Goal: Transaction & Acquisition: Purchase product/service

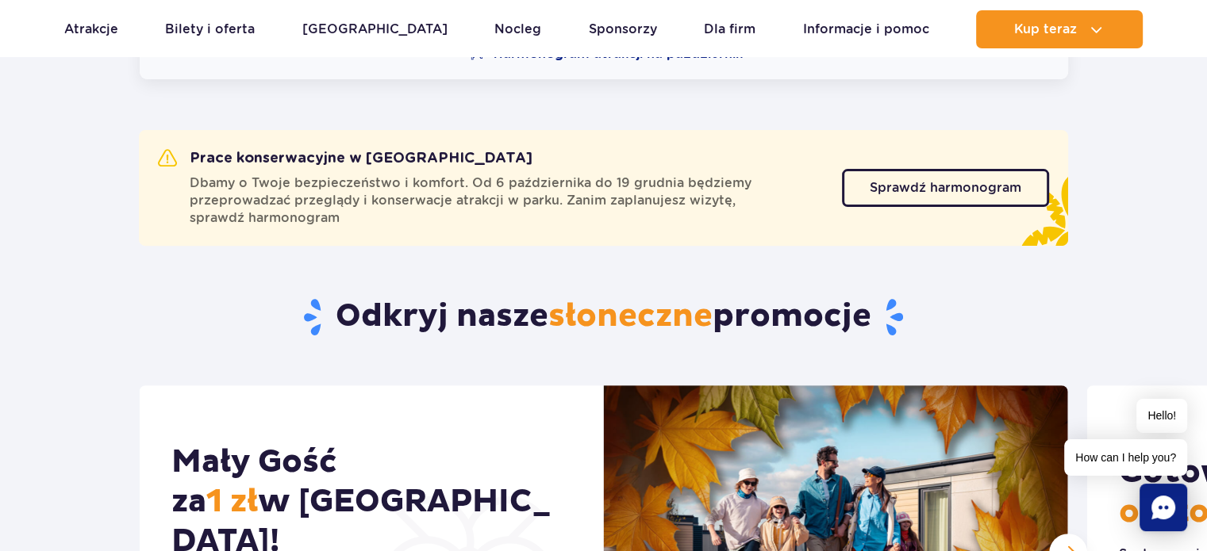
scroll to position [531, 0]
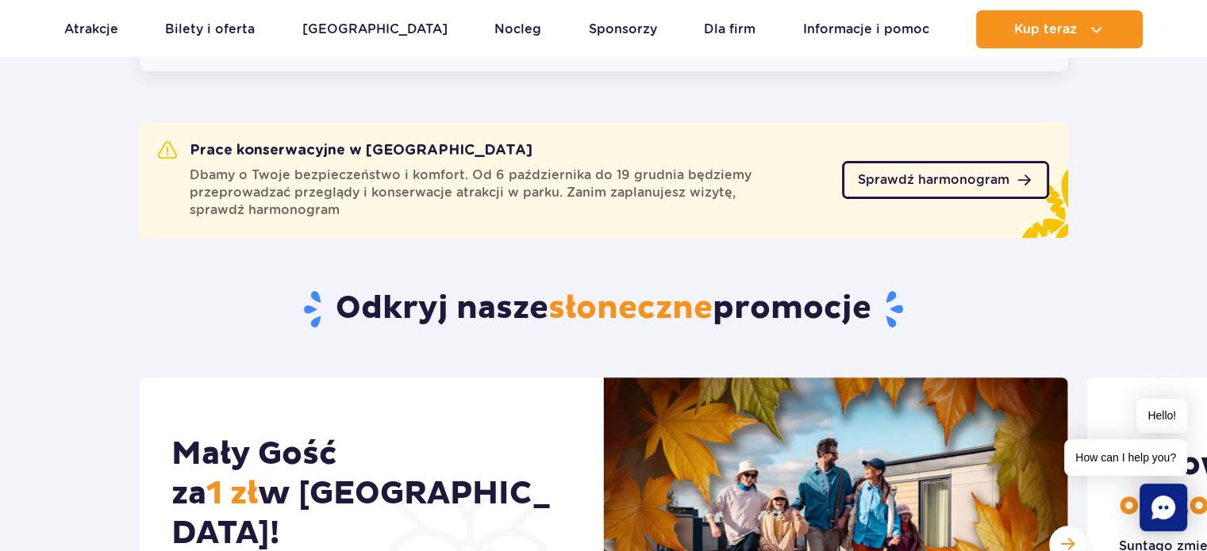
click at [897, 185] on span "Sprawdź harmonogram" at bounding box center [934, 180] width 152 height 13
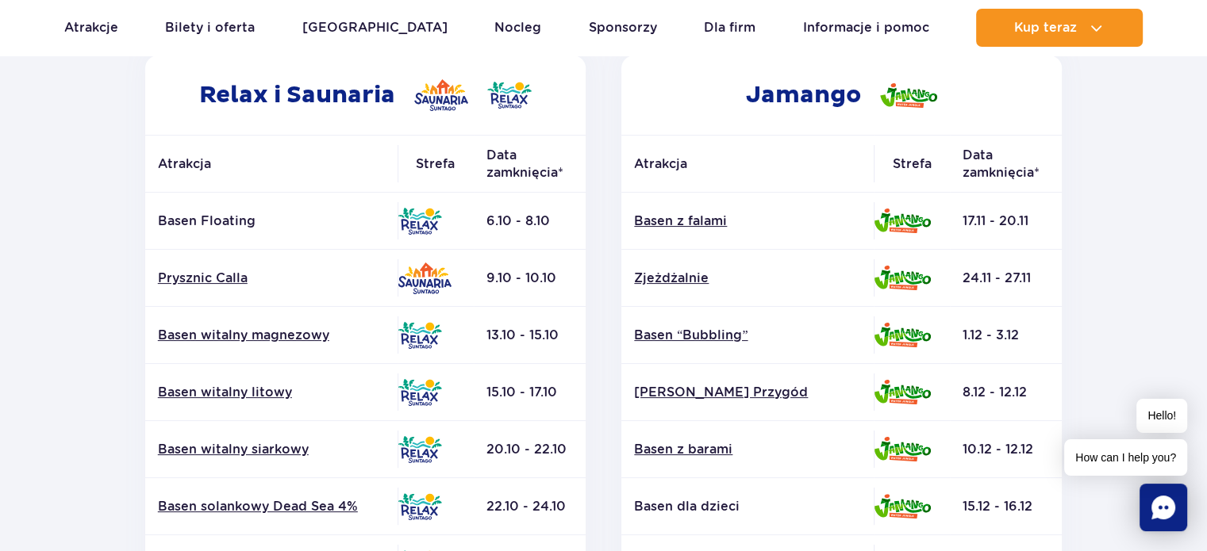
scroll to position [307, 0]
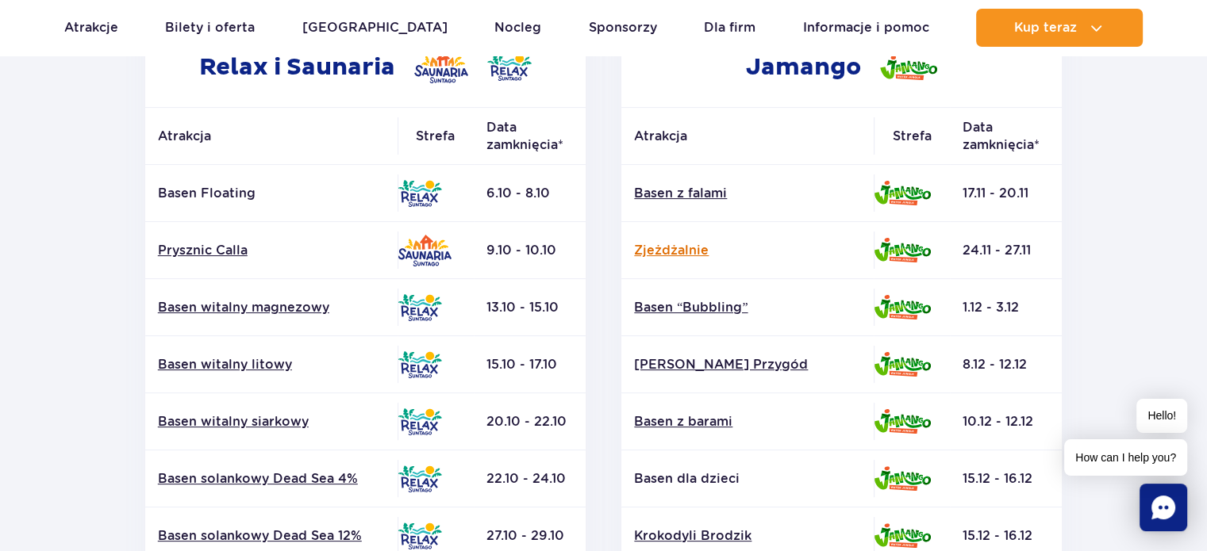
click at [690, 245] on link "Zjeżdżalnie" at bounding box center [747, 250] width 227 height 17
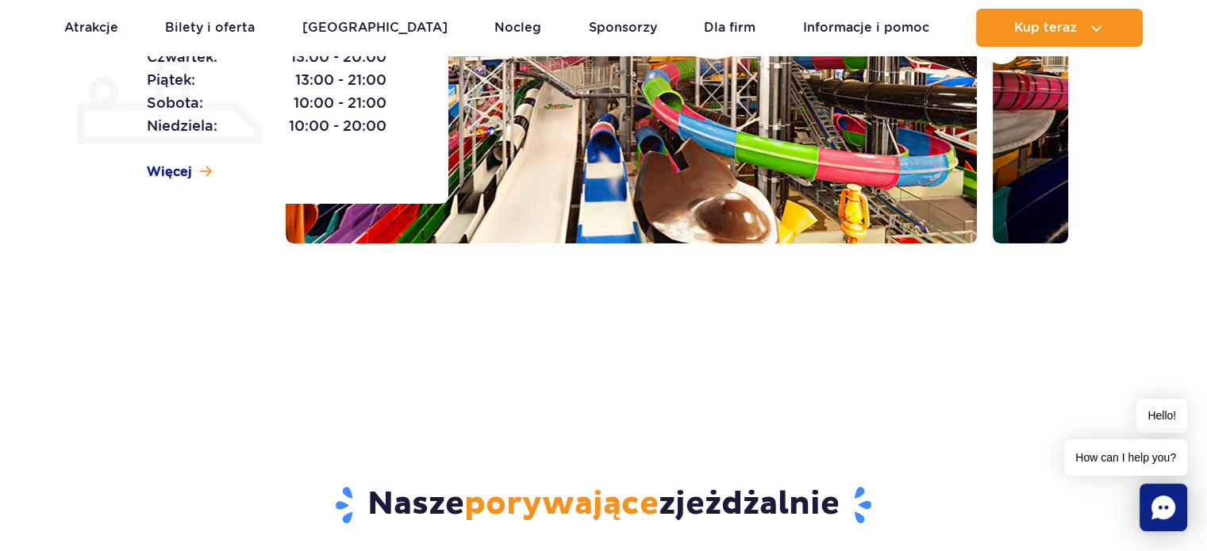
scroll to position [878, 0]
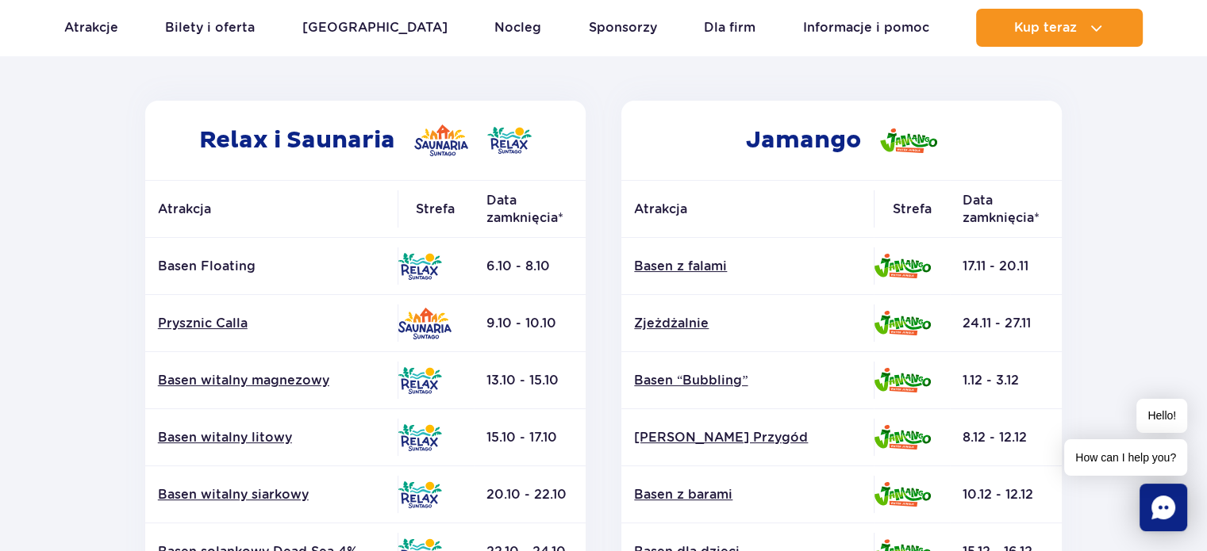
scroll to position [244, 0]
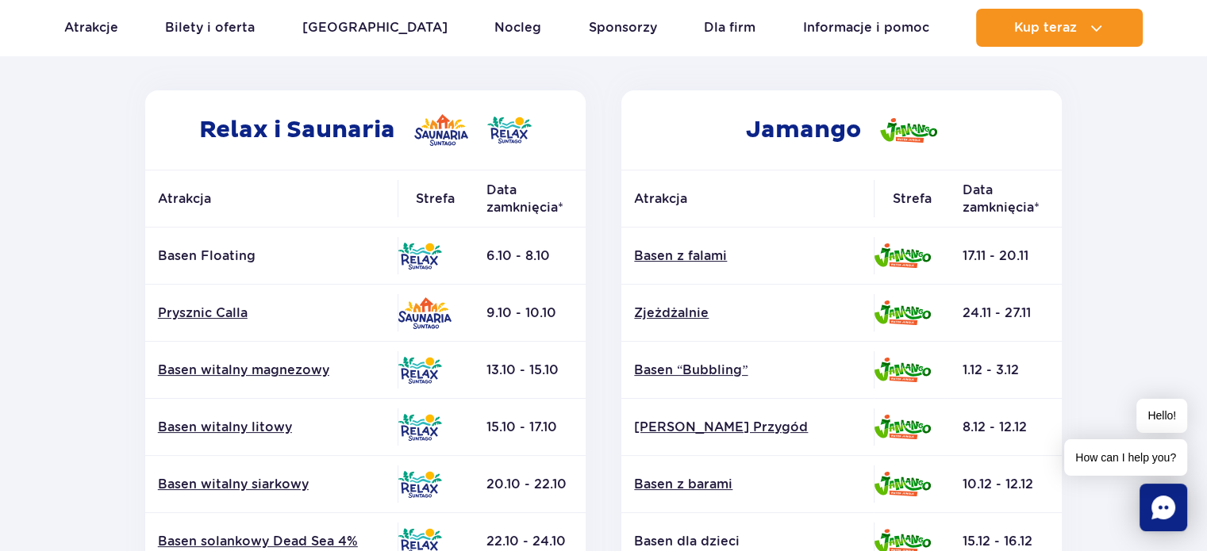
click at [710, 139] on h2 "Jamango" at bounding box center [841, 129] width 440 height 79
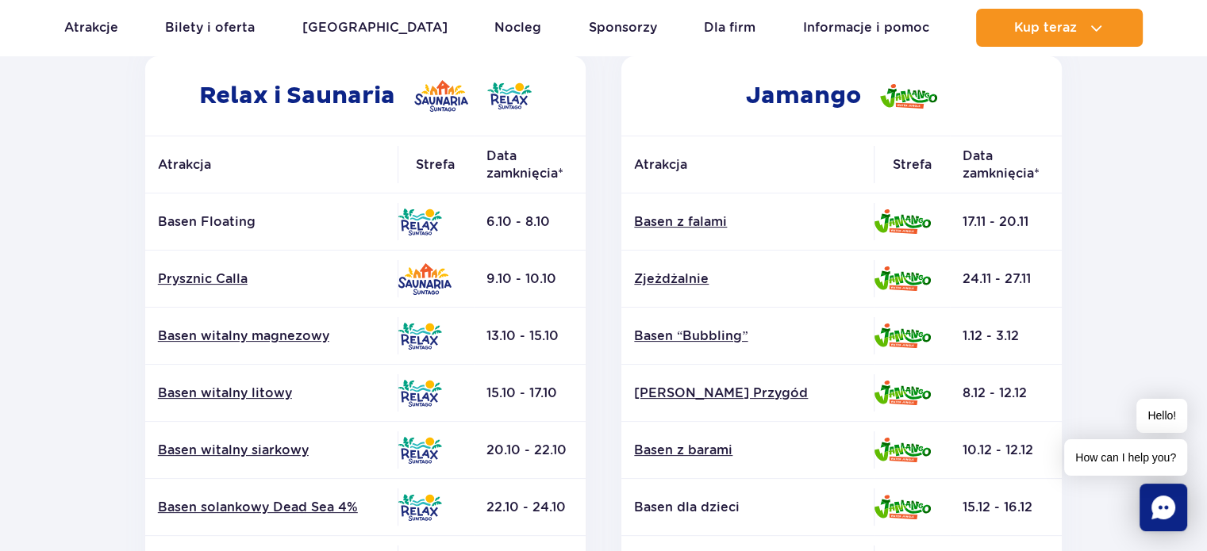
scroll to position [761, 0]
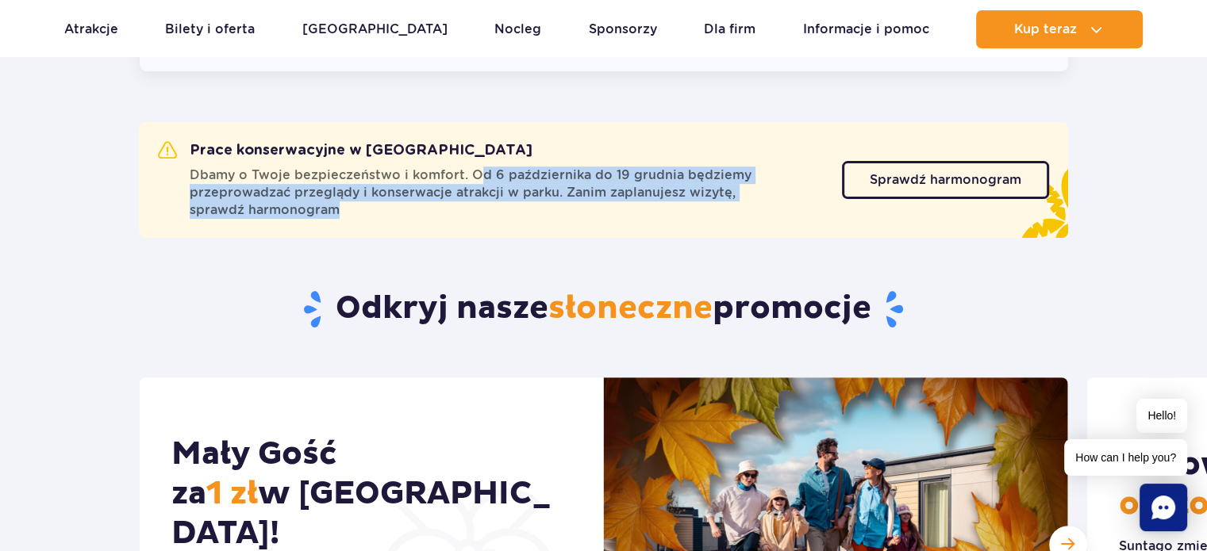
drag, startPoint x: 475, startPoint y: 168, endPoint x: 550, endPoint y: 218, distance: 89.8
click at [550, 218] on span "Dbamy o Twoje bezpieczeństwo i komfort. Od 6 października do 19 grudnia będziem…" at bounding box center [506, 193] width 633 height 52
click at [933, 181] on span "Sprawdź harmonogram" at bounding box center [934, 180] width 152 height 13
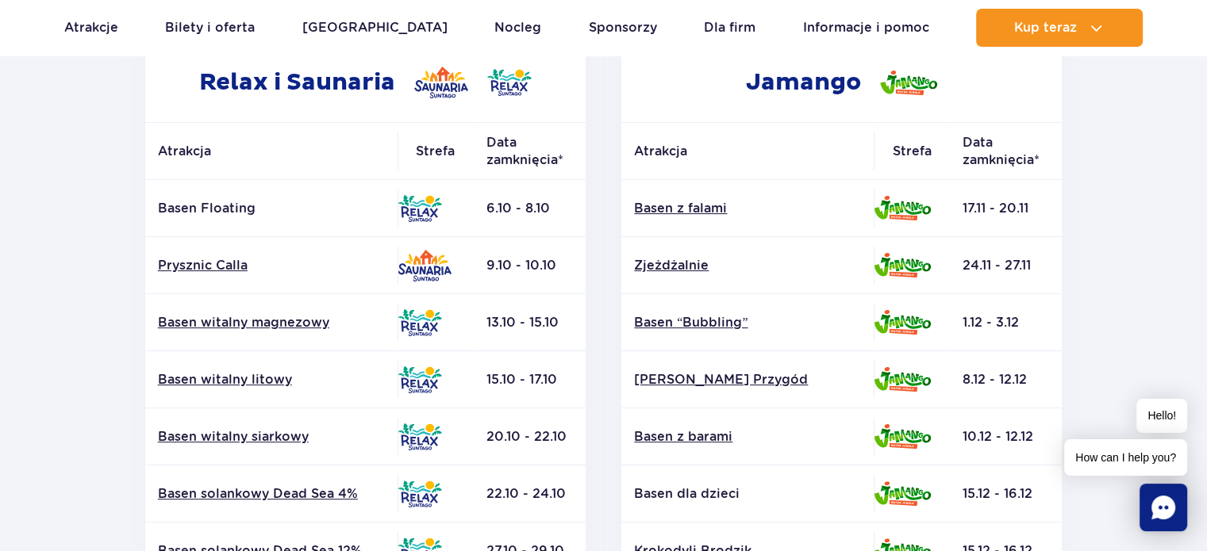
scroll to position [300, 0]
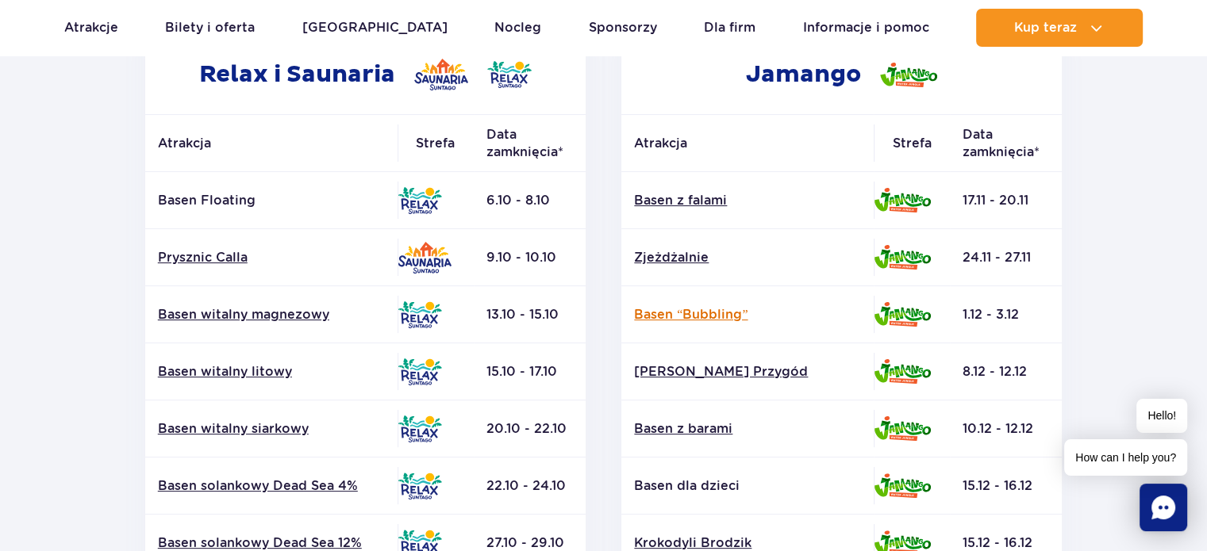
click at [666, 313] on link "Basen “Bubbling”" at bounding box center [747, 314] width 227 height 17
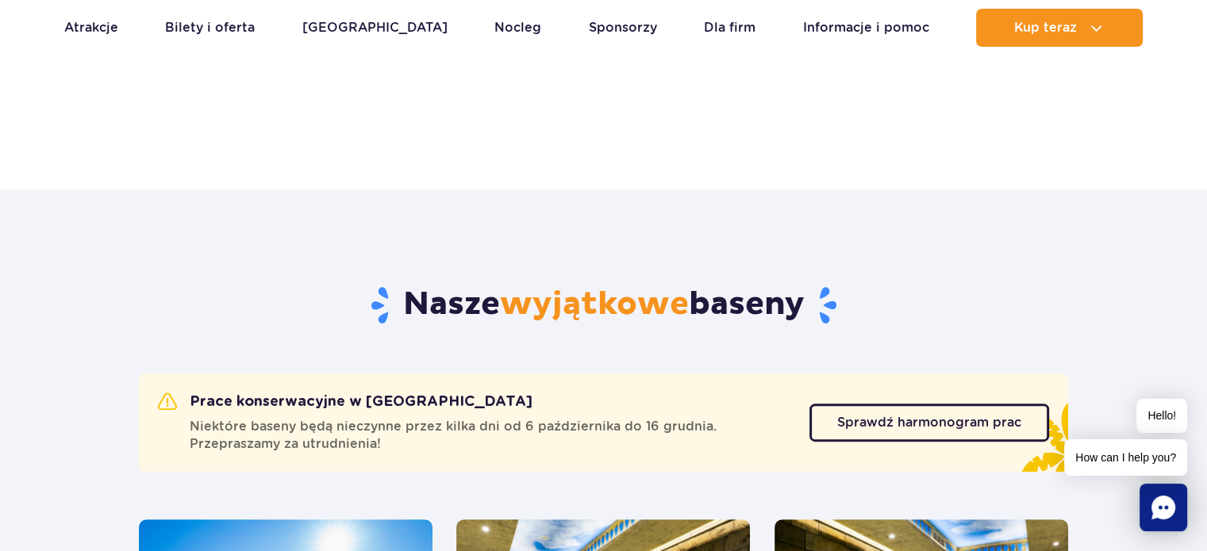
scroll to position [542, 0]
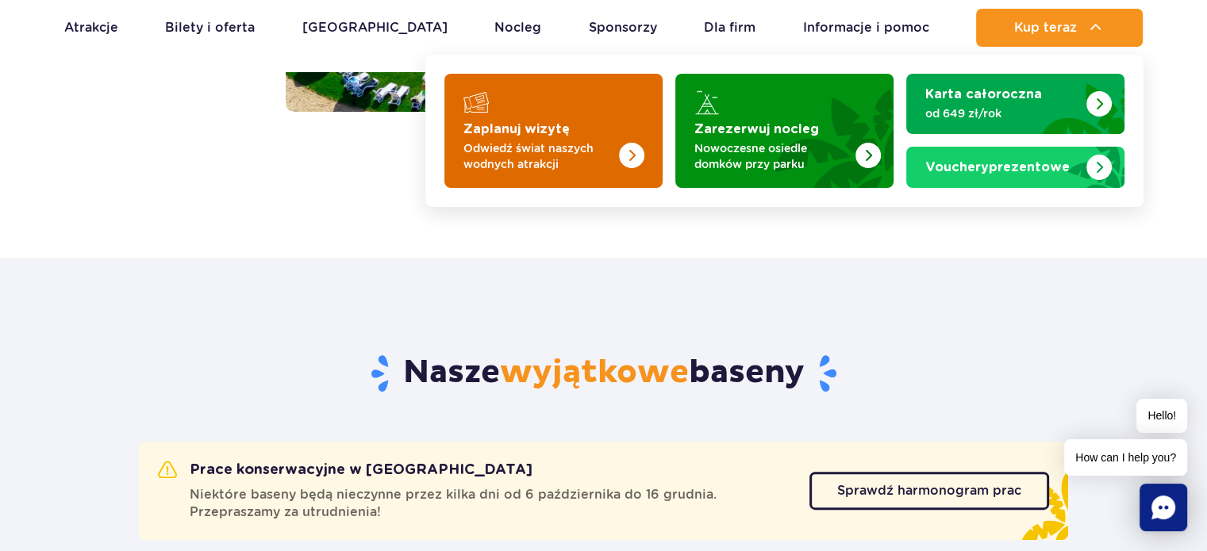
click at [541, 118] on img "Zaplanuj wizytę" at bounding box center [599, 126] width 126 height 124
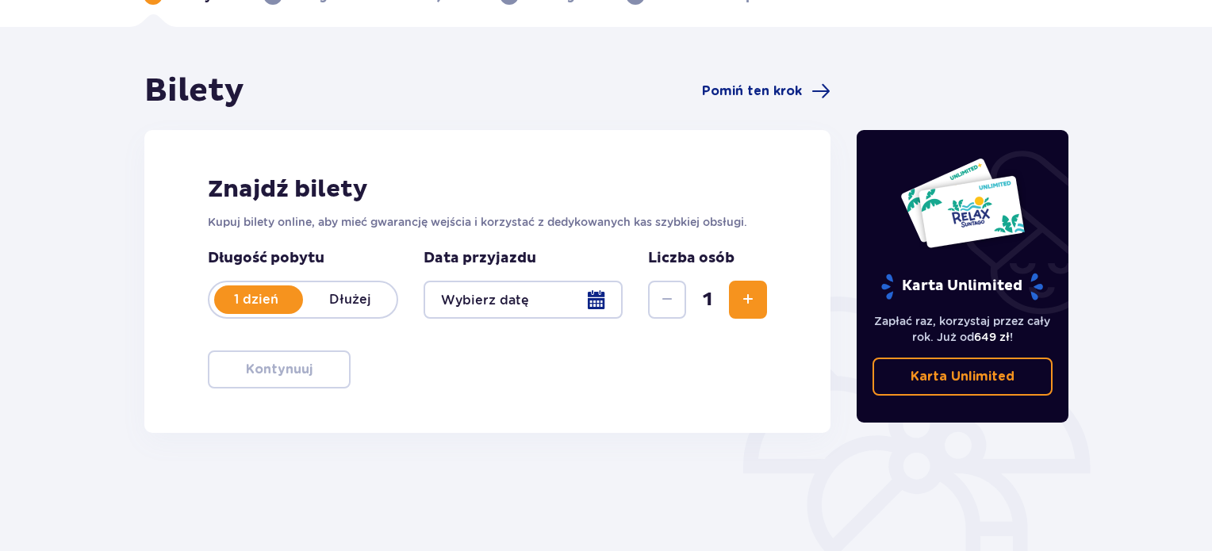
scroll to position [98, 0]
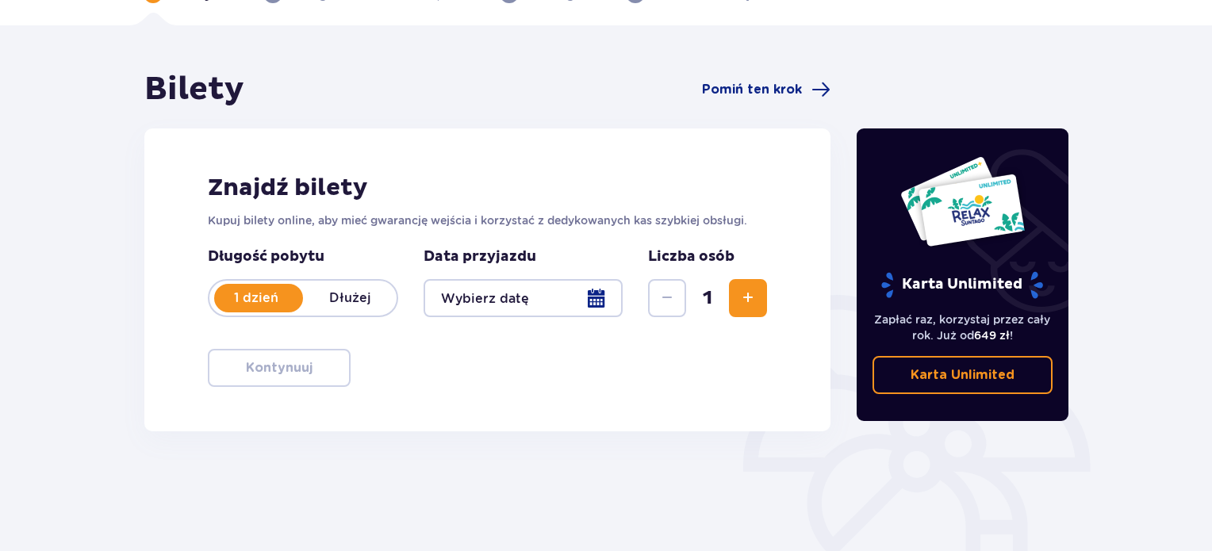
click at [592, 291] on div at bounding box center [523, 298] width 199 height 38
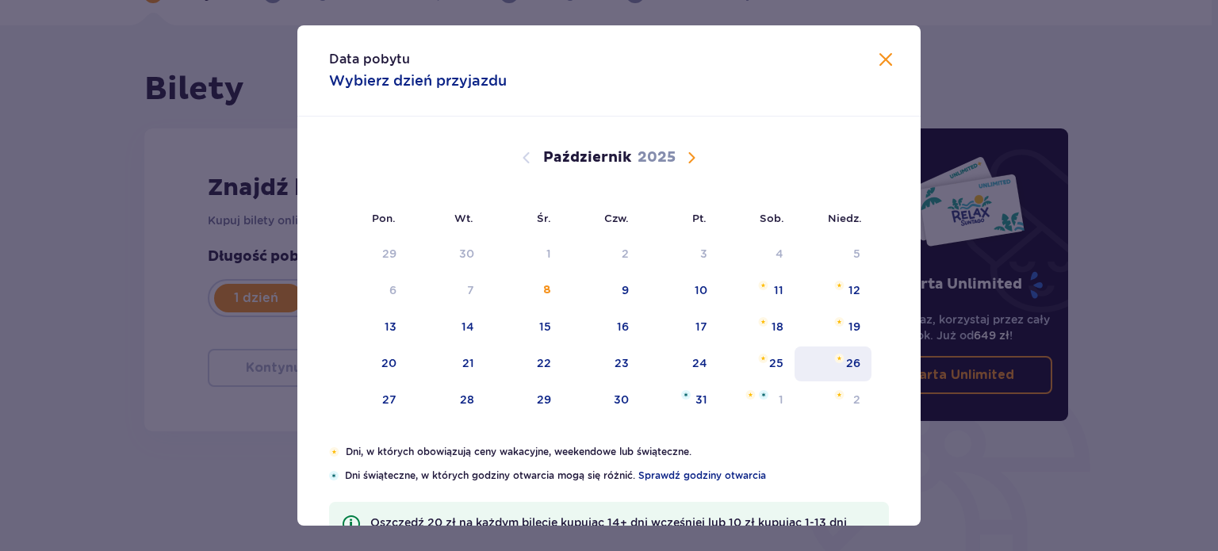
click at [848, 364] on div "26" at bounding box center [853, 363] width 14 height 16
type input "[DATE]"
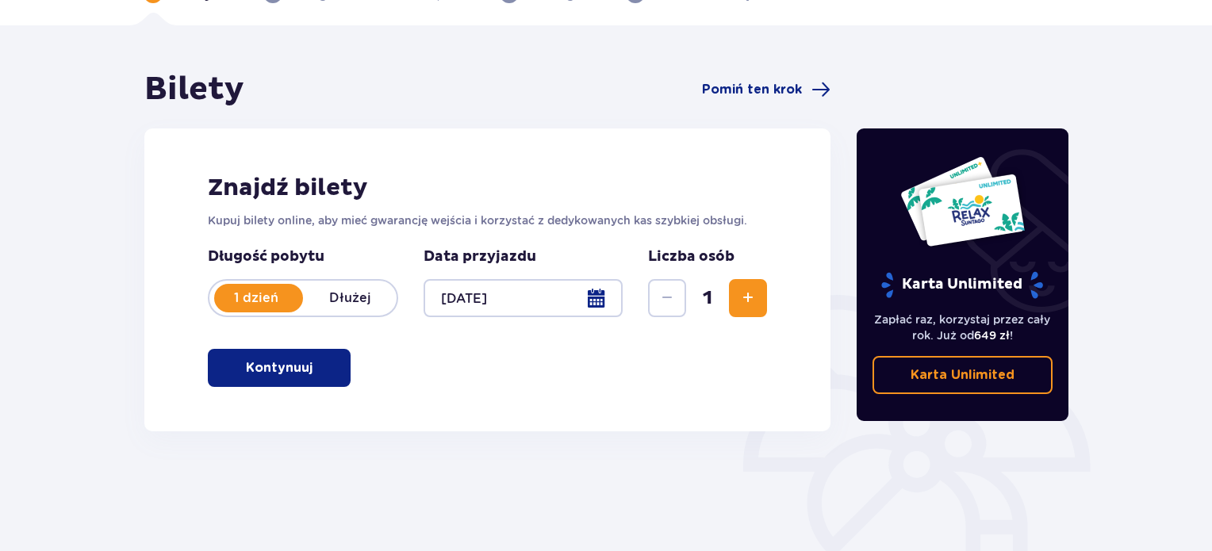
click at [750, 297] on span "Zwiększ" at bounding box center [748, 298] width 19 height 19
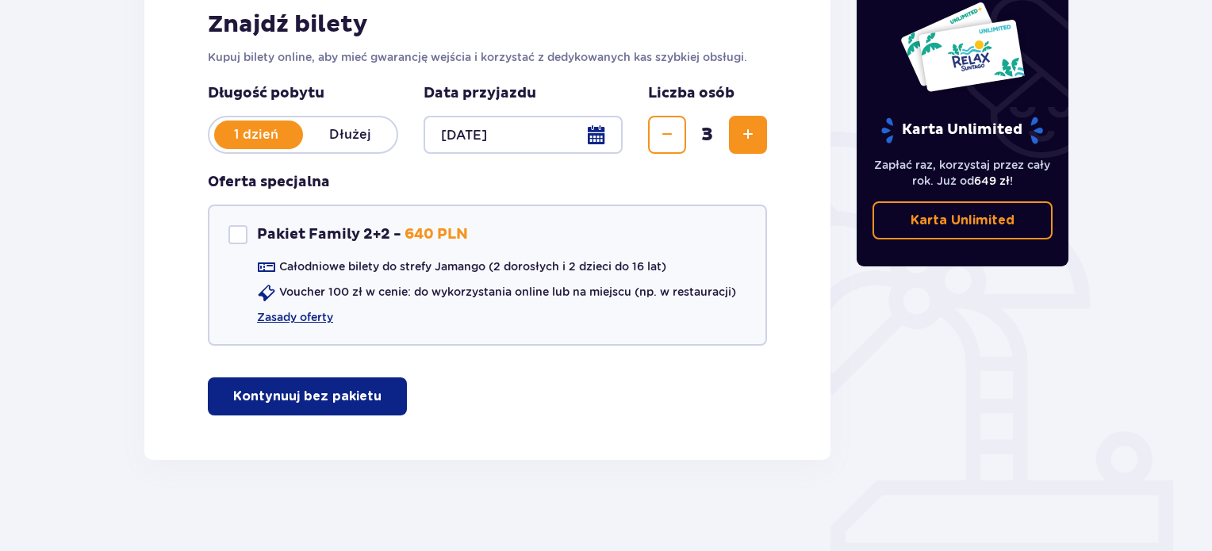
scroll to position [265, 0]
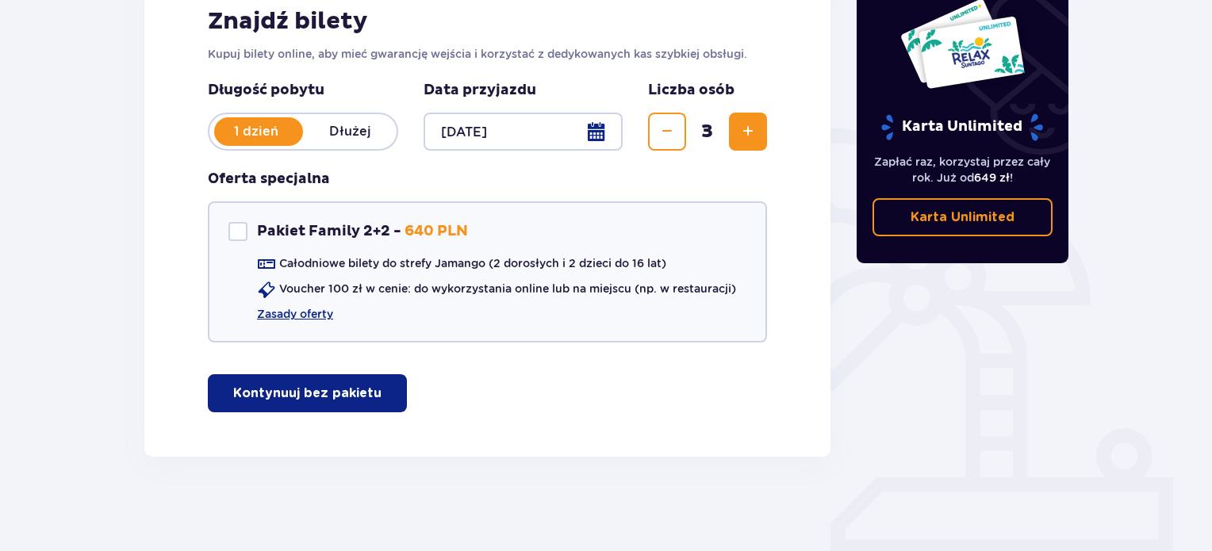
click at [317, 393] on p "Kontynuuj bez pakietu" at bounding box center [307, 393] width 148 height 17
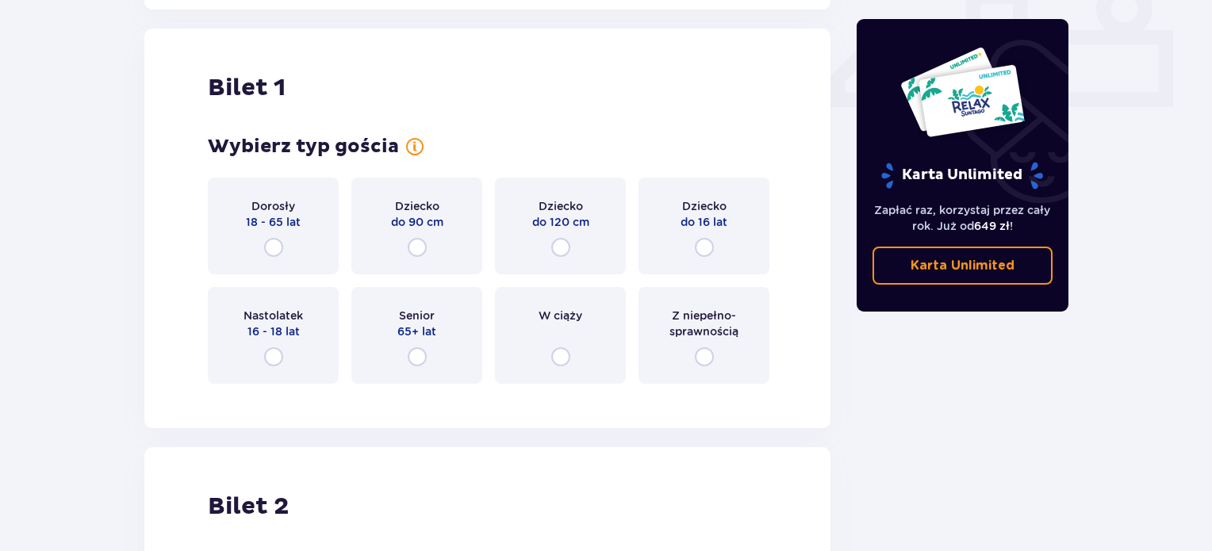
scroll to position [721, 0]
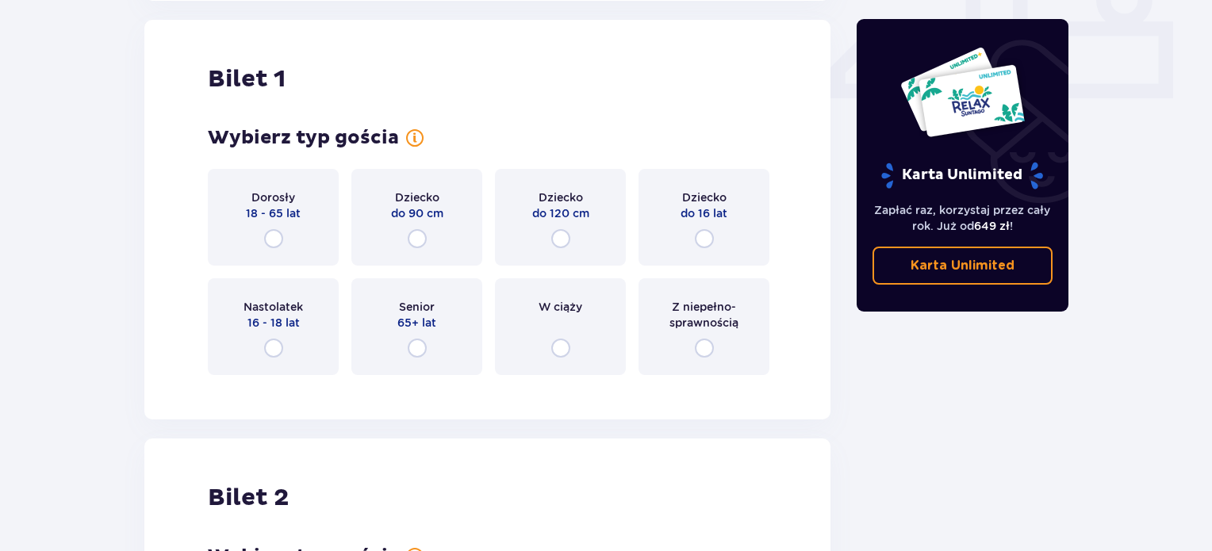
click at [271, 232] on input "radio" at bounding box center [273, 238] width 19 height 19
radio input "true"
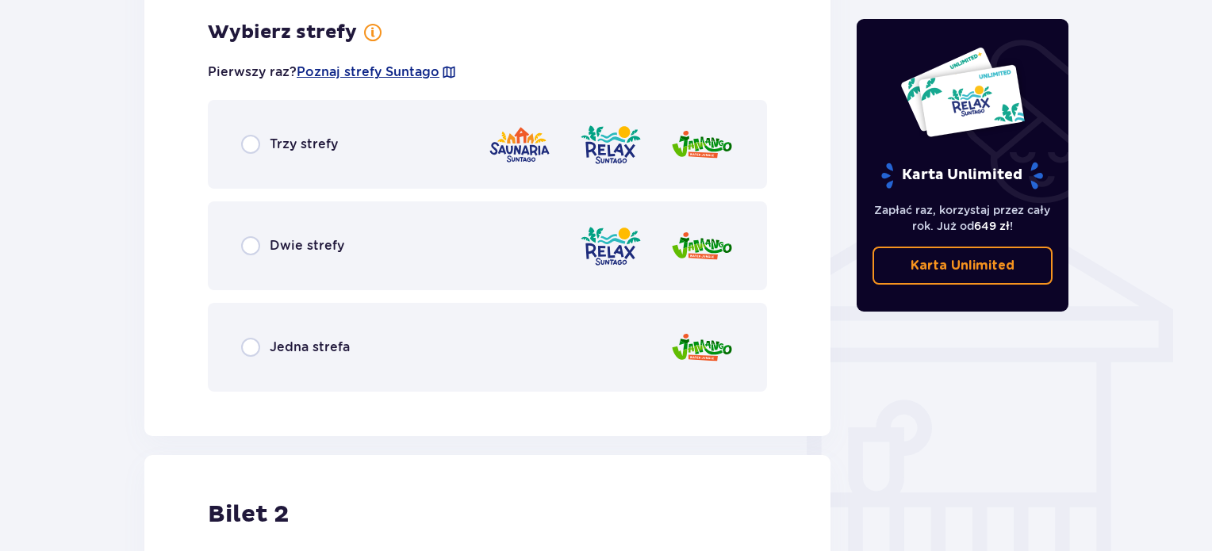
scroll to position [1108, 0]
click at [252, 350] on input "radio" at bounding box center [250, 346] width 19 height 19
radio input "true"
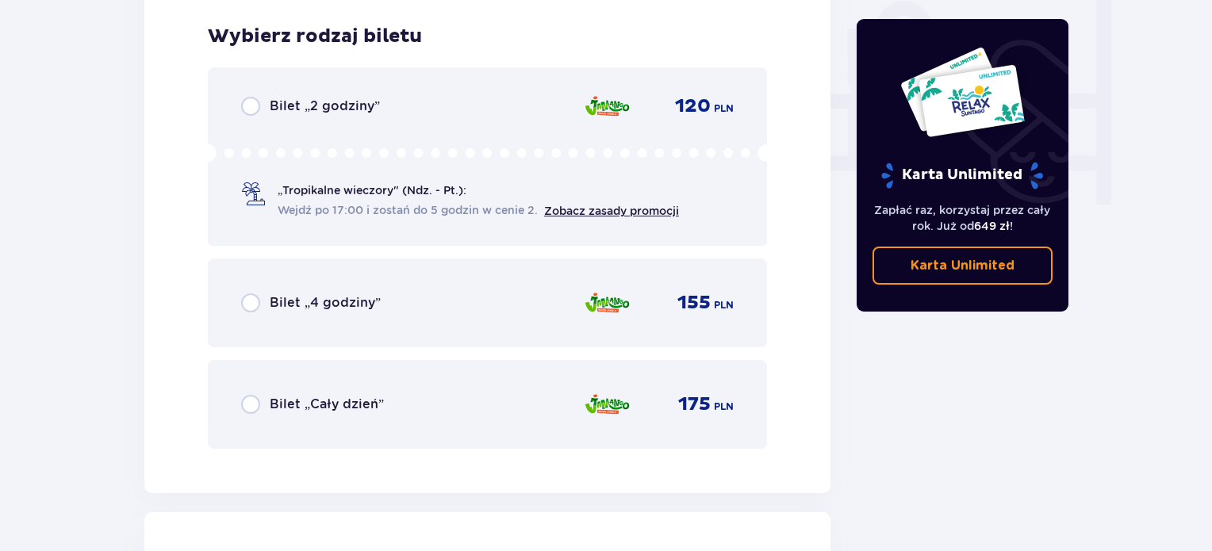
scroll to position [1511, 0]
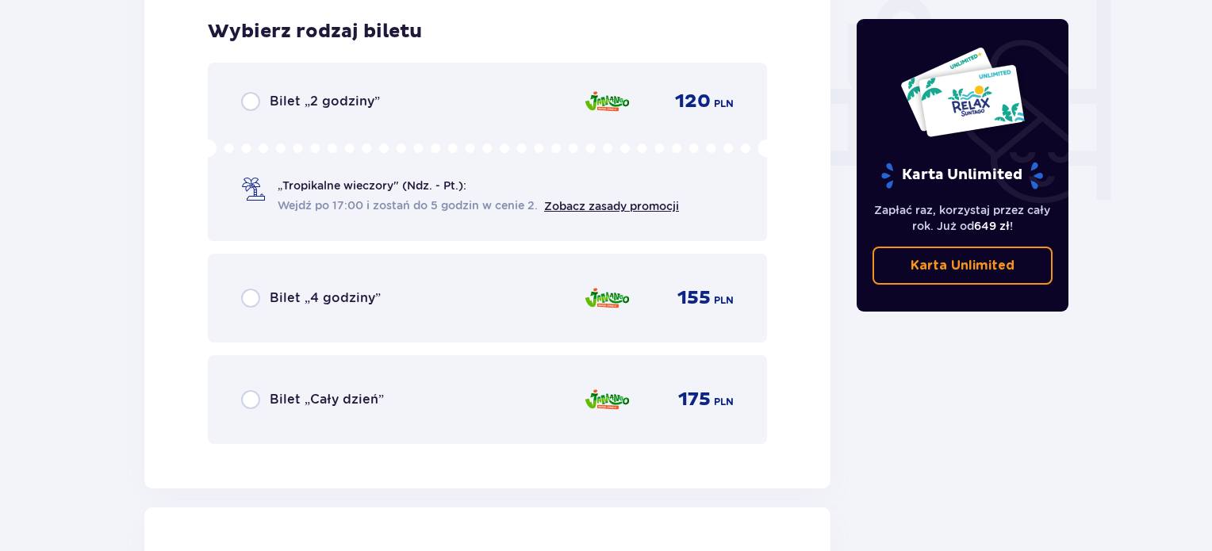
click at [254, 397] on input "radio" at bounding box center [250, 399] width 19 height 19
radio input "true"
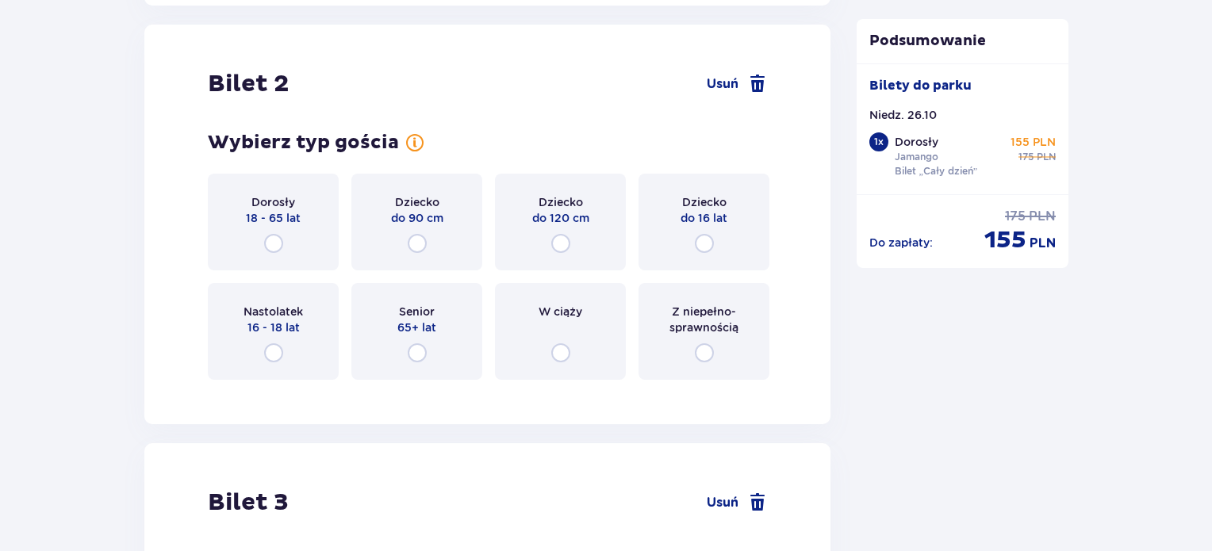
scroll to position [1998, 0]
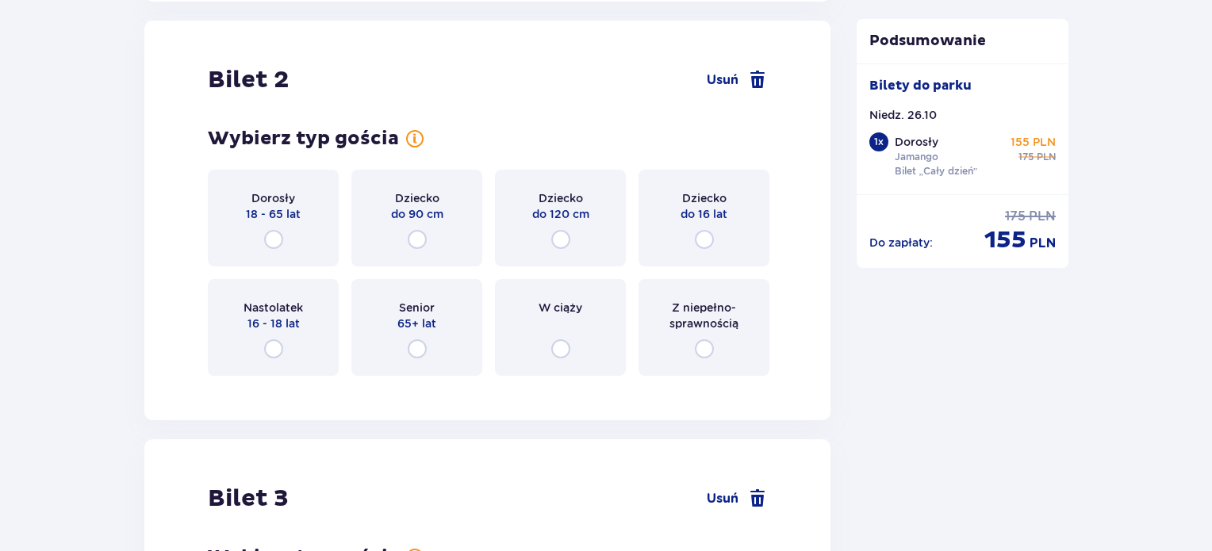
click at [278, 234] on input "radio" at bounding box center [273, 239] width 19 height 19
radio input "true"
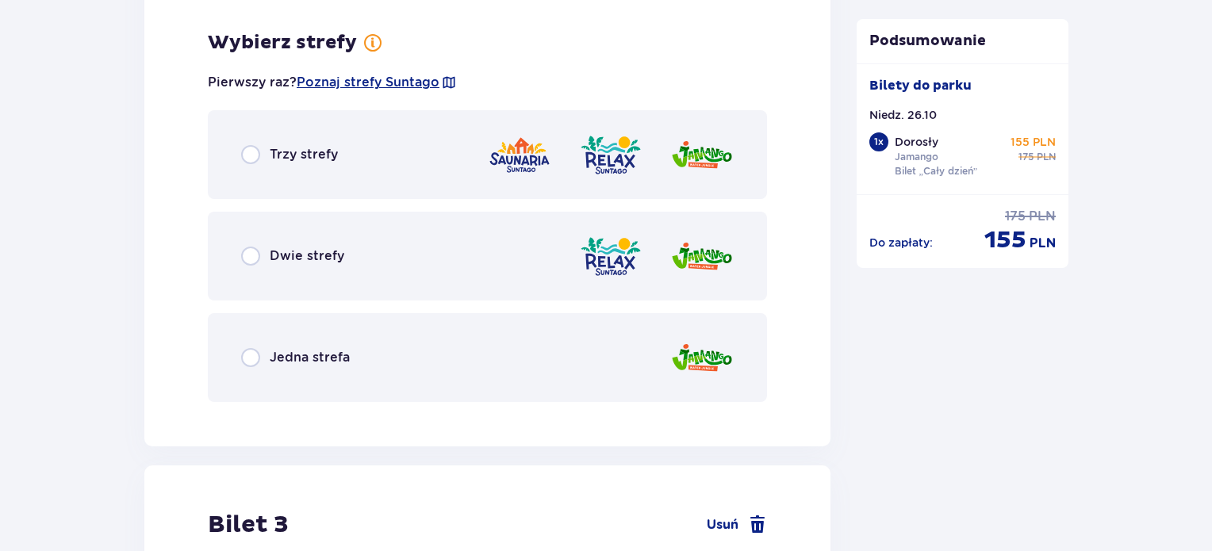
scroll to position [2385, 0]
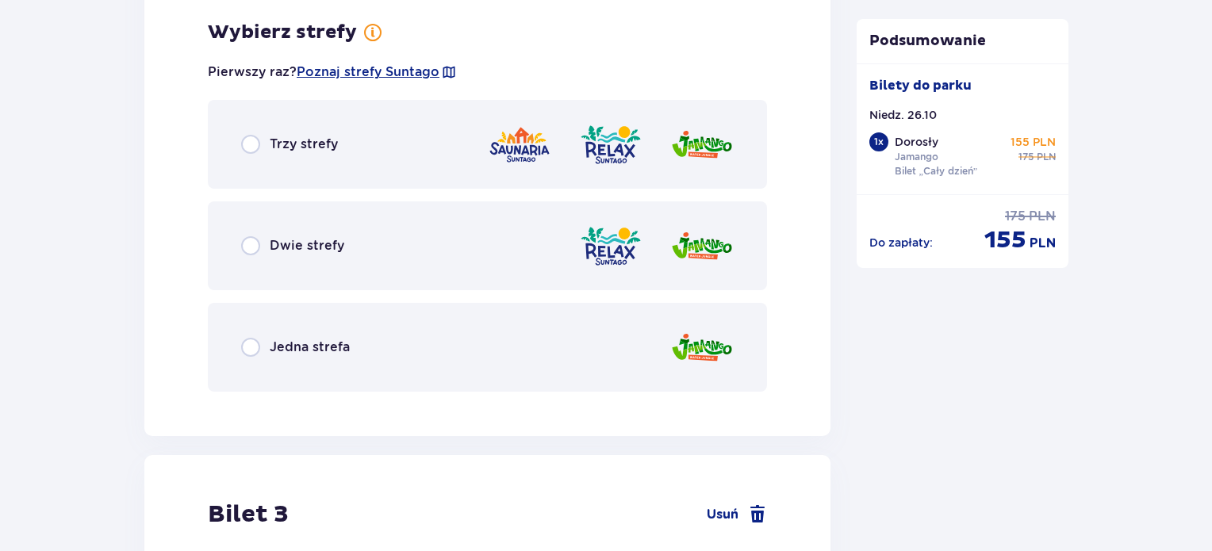
click at [241, 354] on input "radio" at bounding box center [250, 347] width 19 height 19
radio input "true"
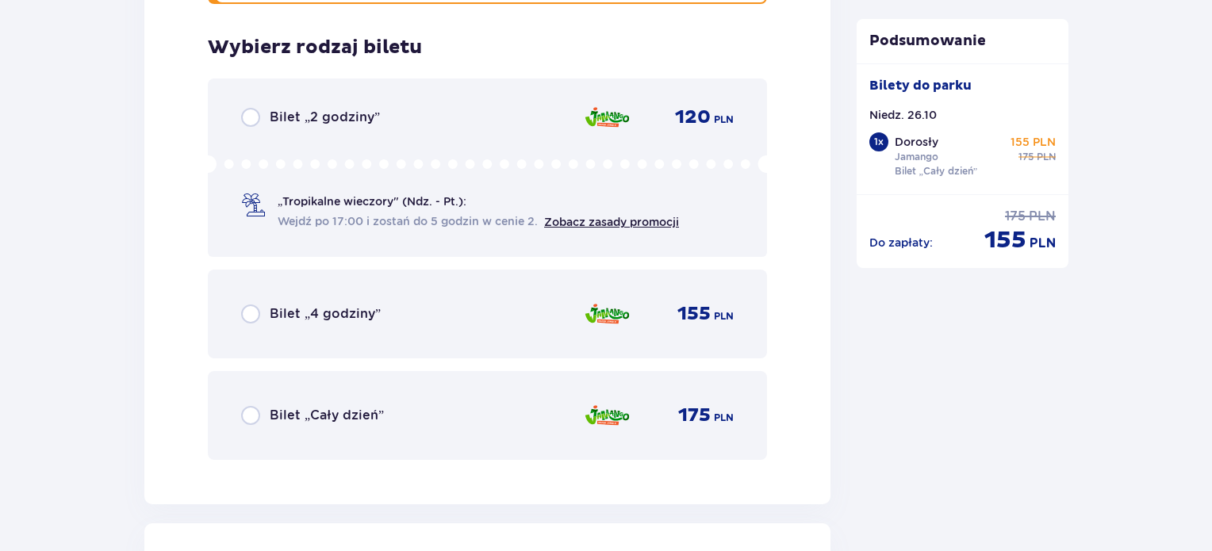
scroll to position [2788, 0]
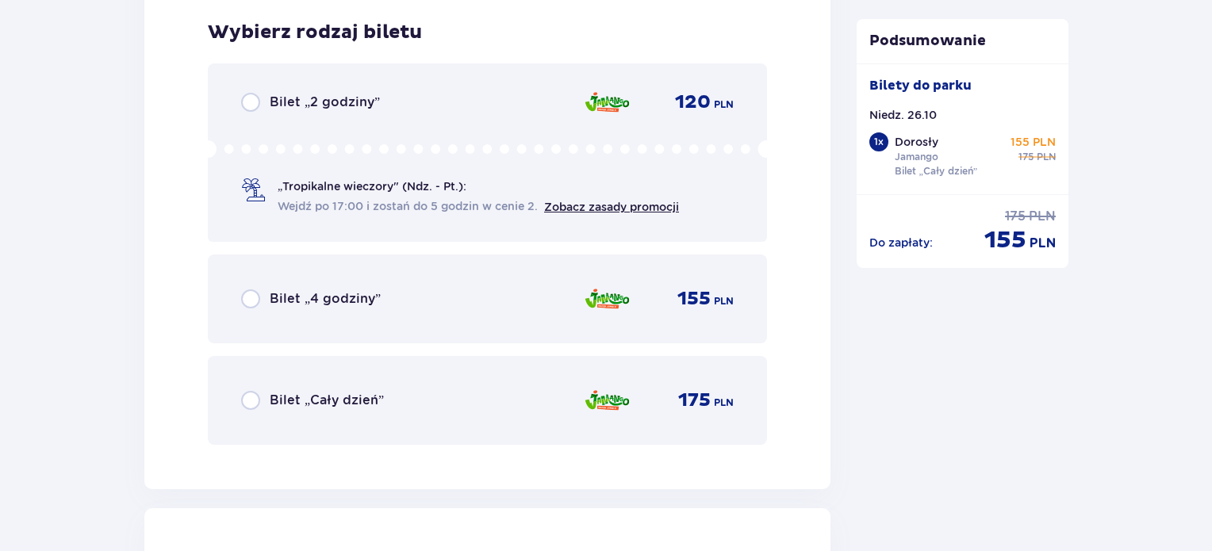
click at [254, 401] on input "radio" at bounding box center [250, 400] width 19 height 19
radio input "true"
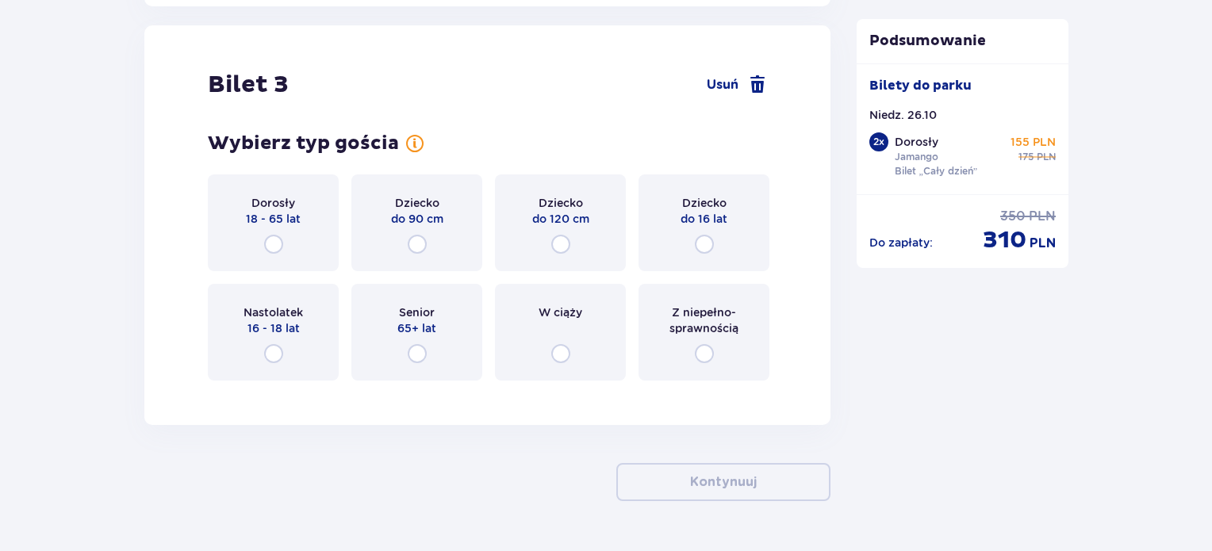
scroll to position [3275, 0]
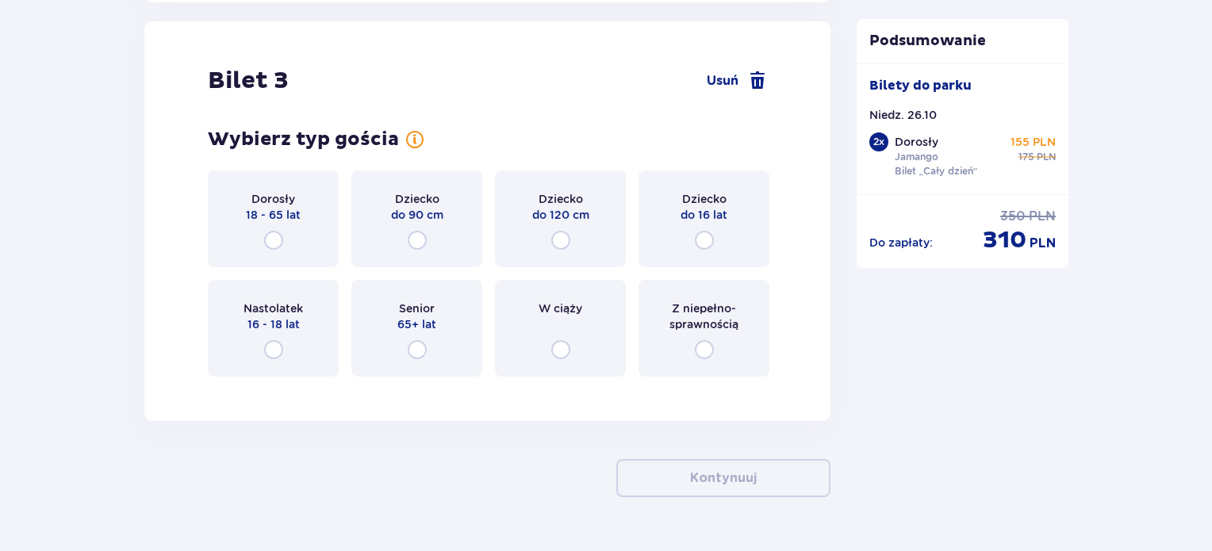
click at [700, 240] on input "radio" at bounding box center [704, 240] width 19 height 19
radio input "true"
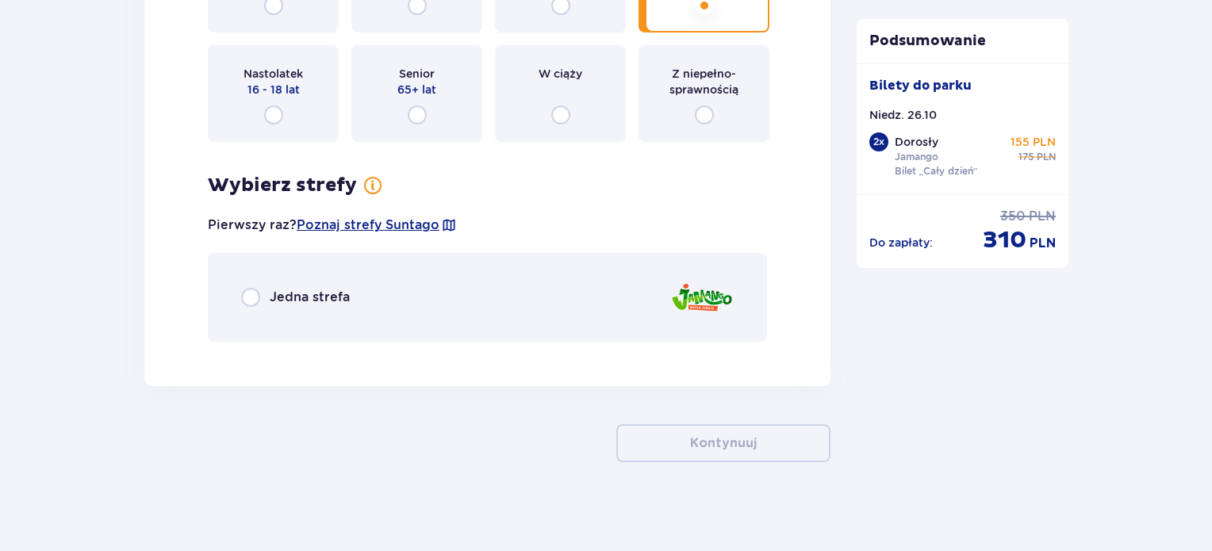
scroll to position [3514, 0]
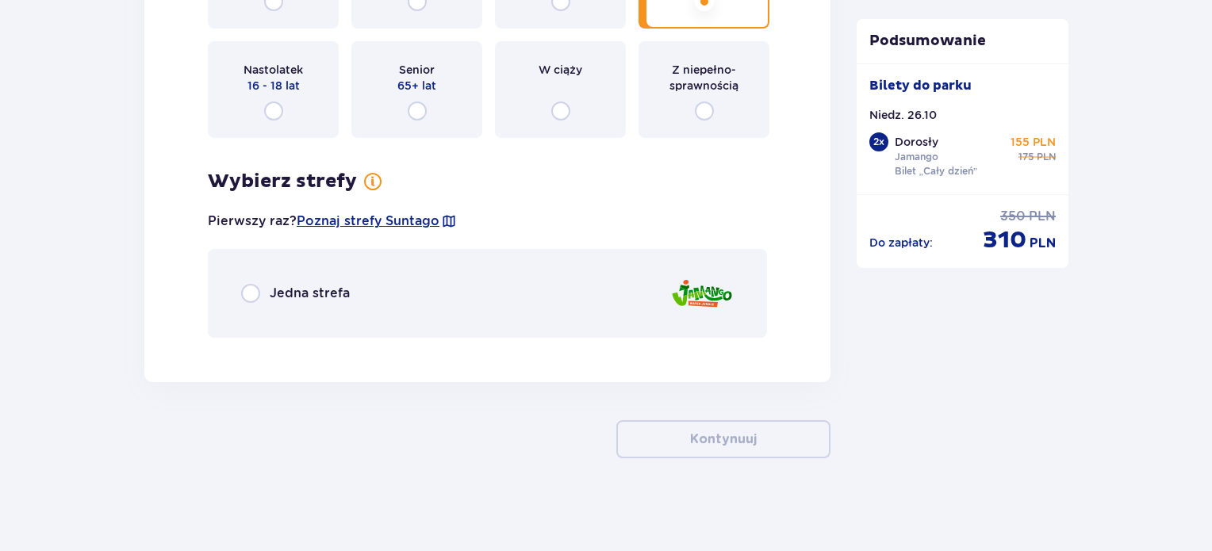
click at [255, 296] on input "radio" at bounding box center [250, 293] width 19 height 19
radio input "true"
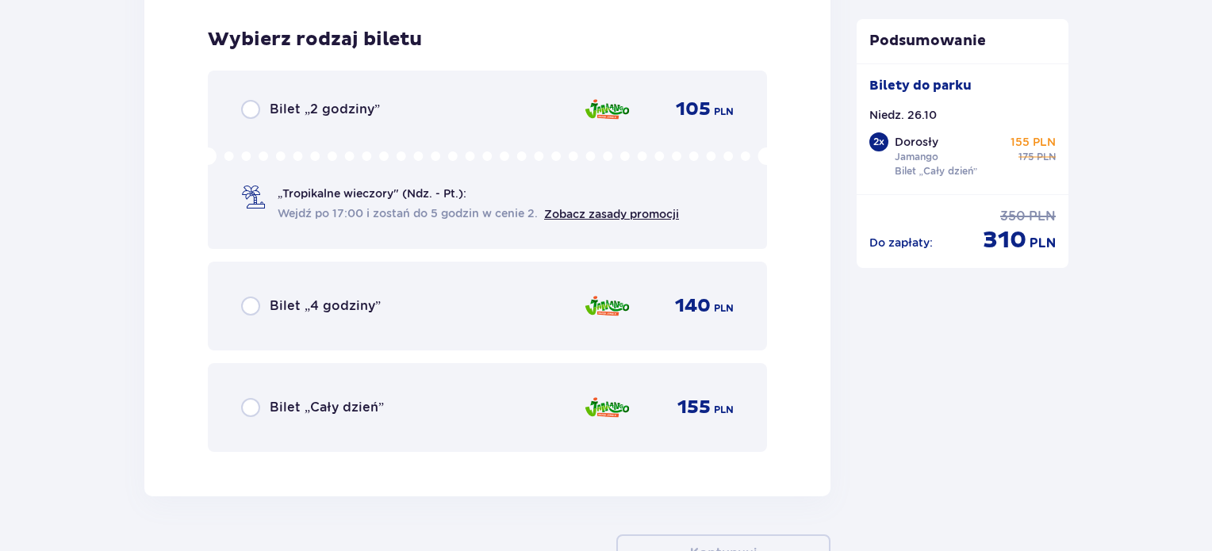
scroll to position [3862, 0]
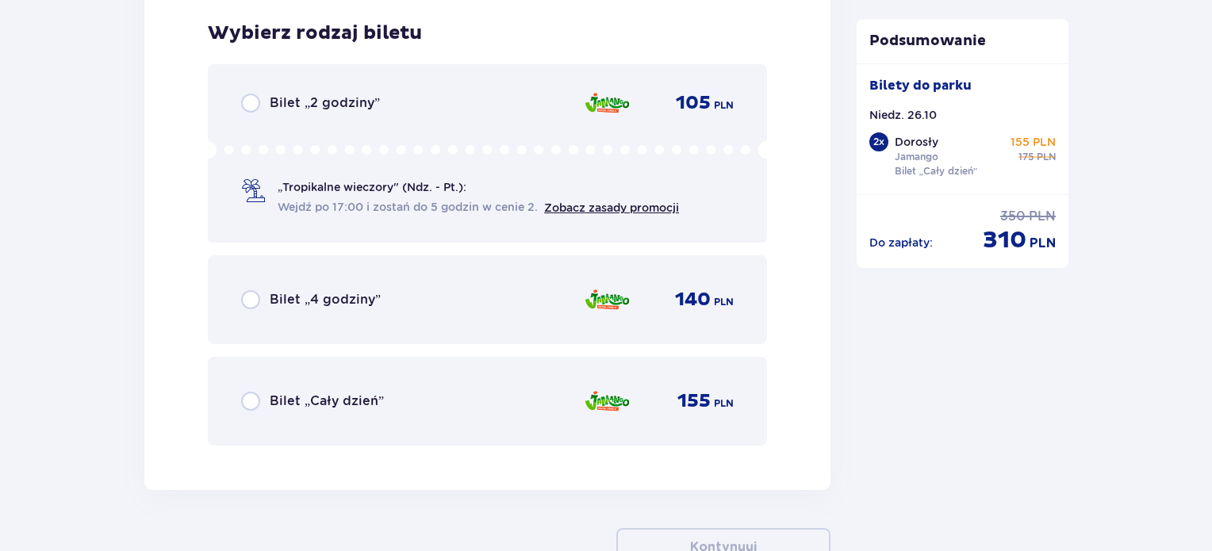
click at [252, 396] on input "radio" at bounding box center [250, 401] width 19 height 19
radio input "true"
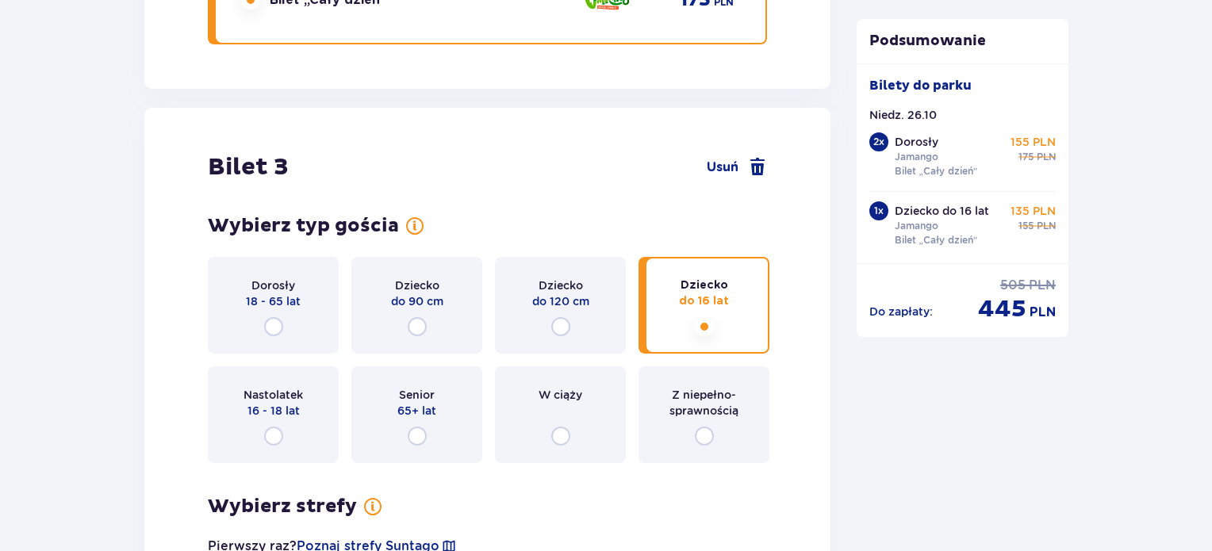
scroll to position [4131, 0]
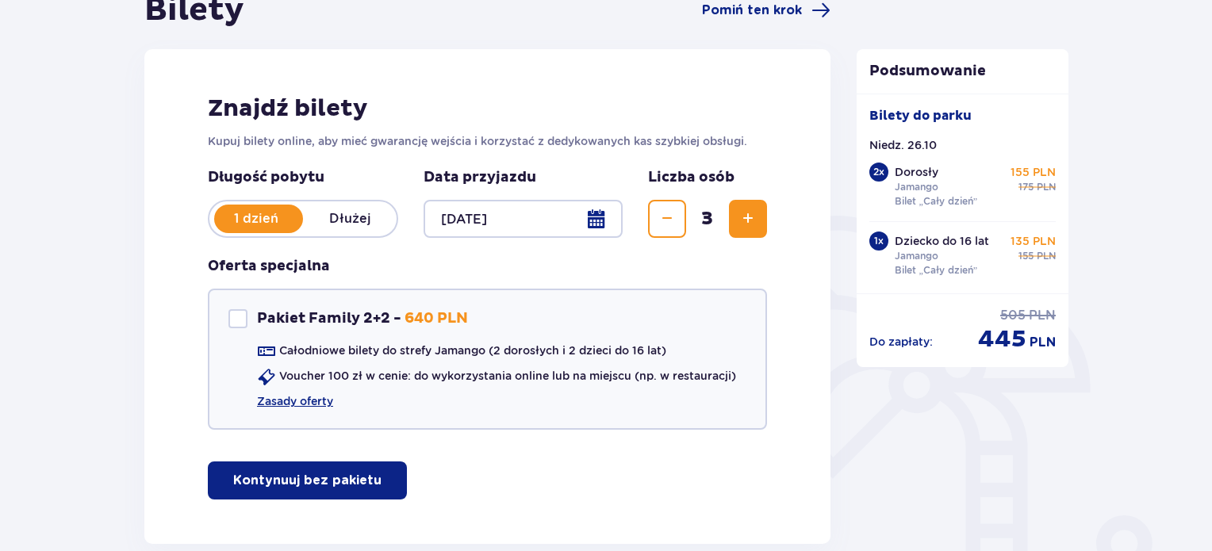
scroll to position [167, 0]
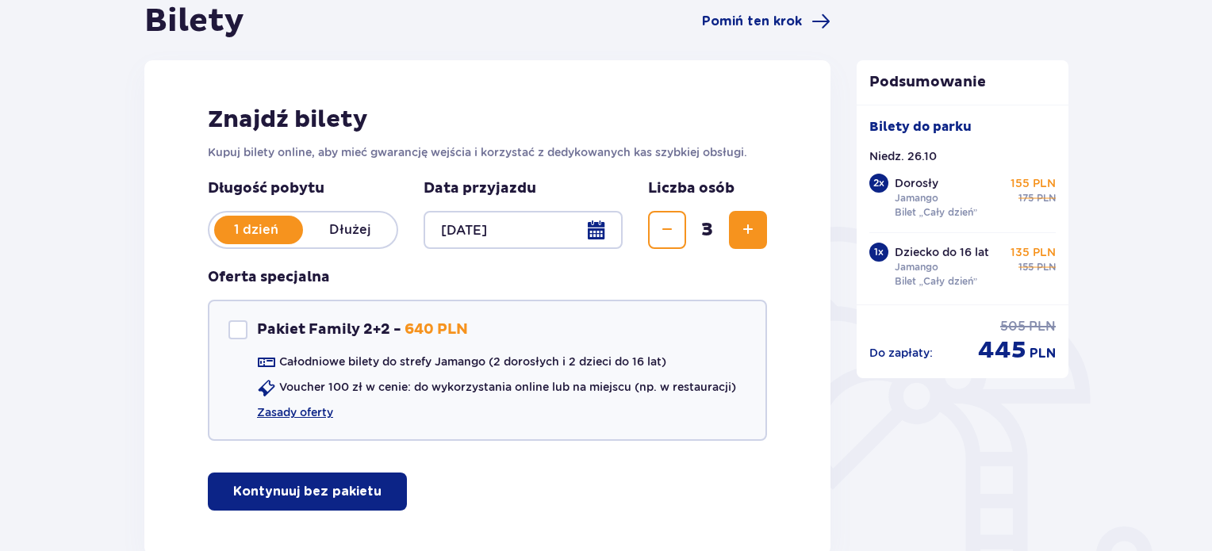
drag, startPoint x: 1211, startPoint y: 140, endPoint x: 1206, endPoint y: 125, distance: 16.6
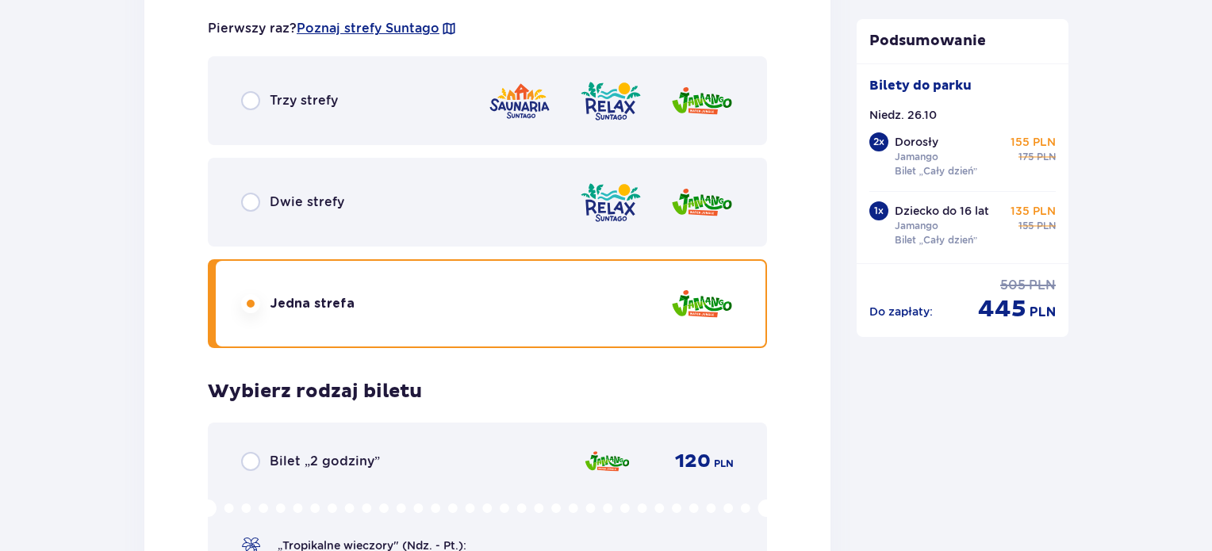
scroll to position [0, 0]
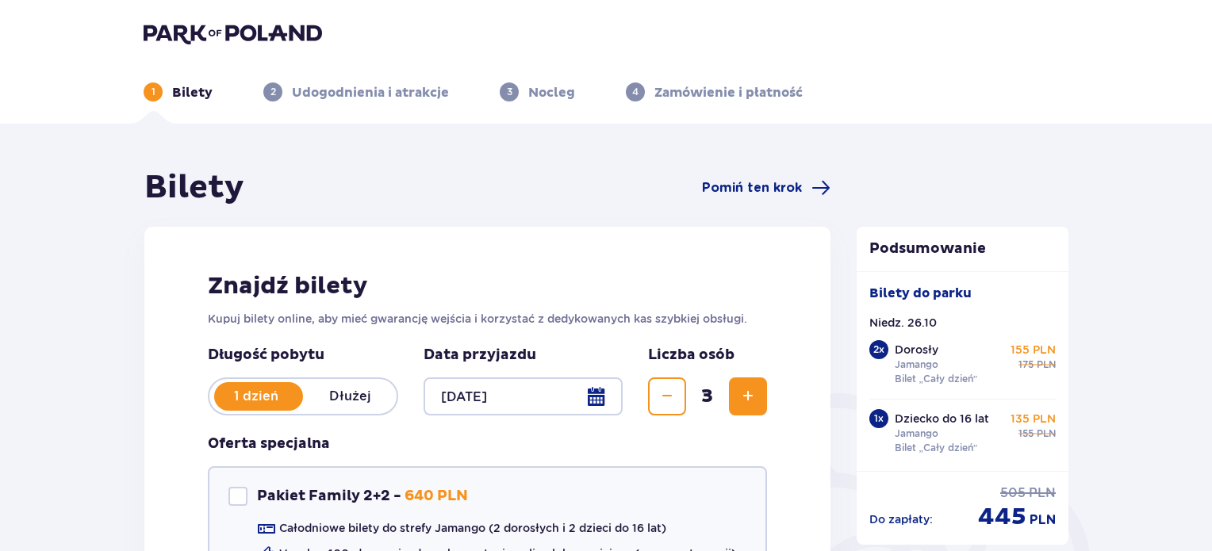
click at [190, 29] on img at bounding box center [233, 33] width 178 height 22
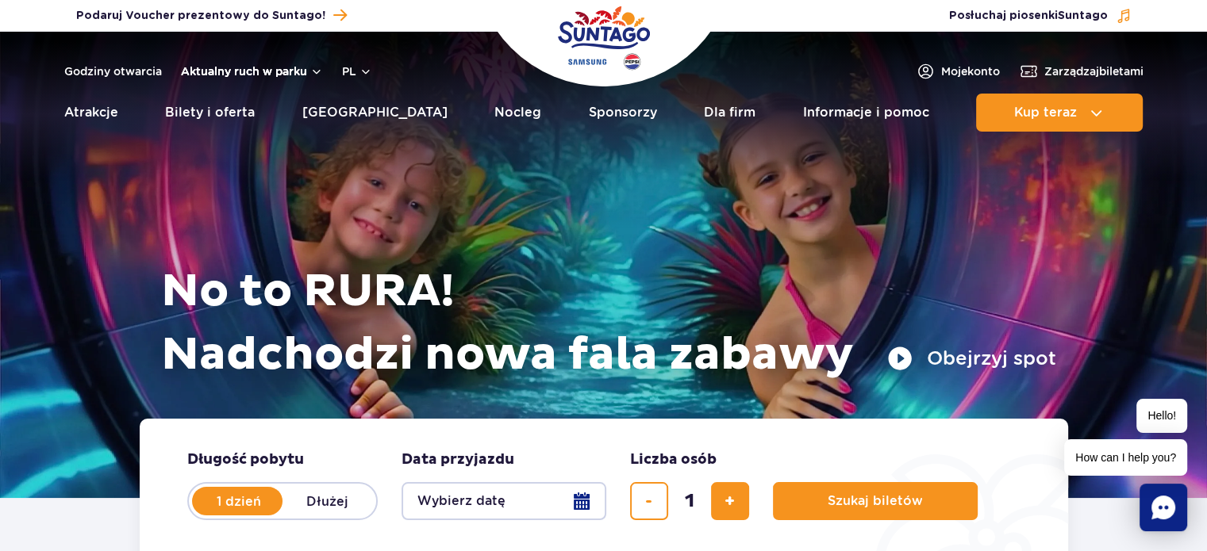
click at [317, 70] on button "Aktualny ruch w parku" at bounding box center [252, 71] width 142 height 13
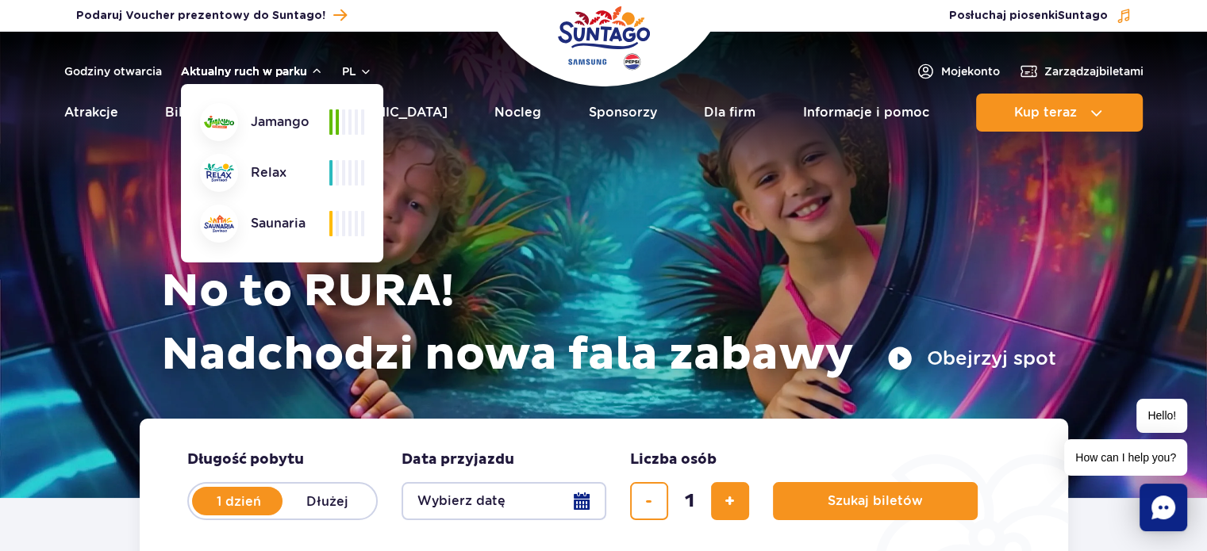
click at [317, 70] on button "Aktualny ruch w parku" at bounding box center [252, 71] width 142 height 13
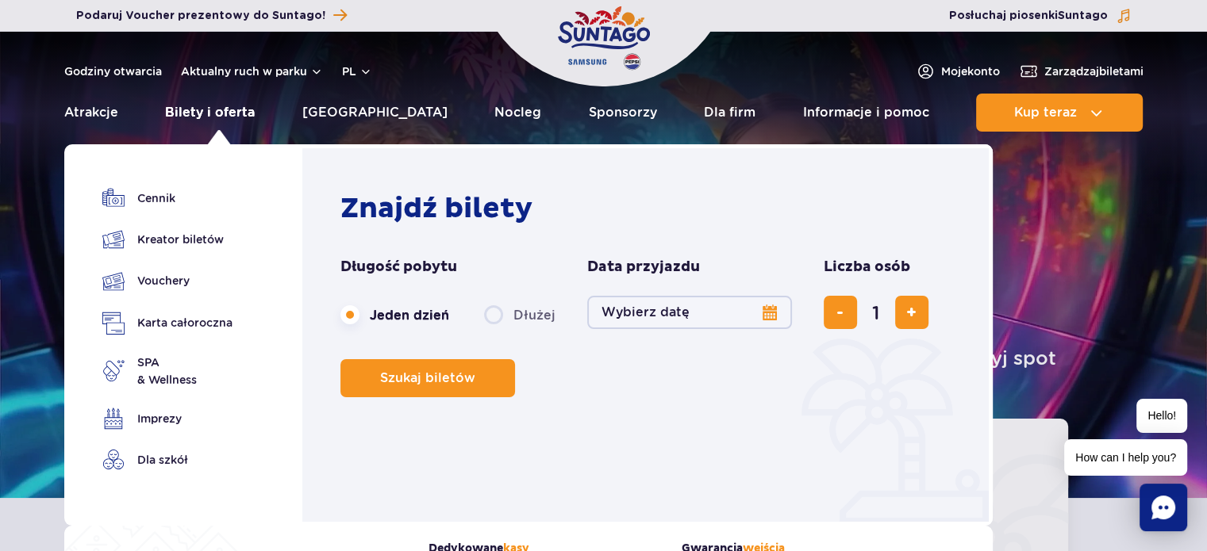
click at [228, 117] on link "Bilety i oferta" at bounding box center [210, 113] width 90 height 38
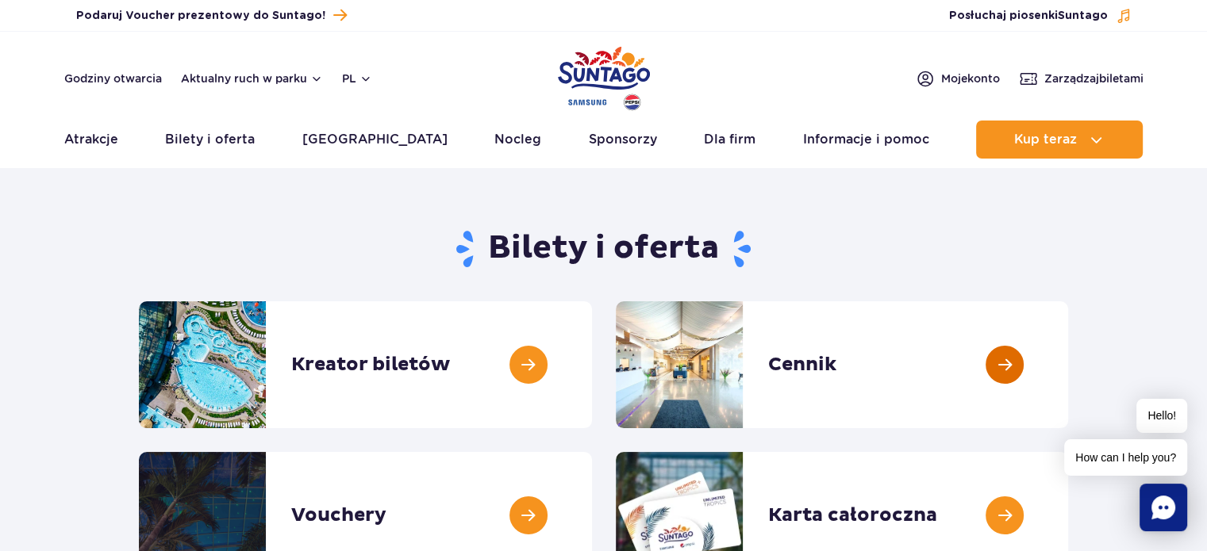
click at [1068, 366] on link at bounding box center [1068, 364] width 0 height 127
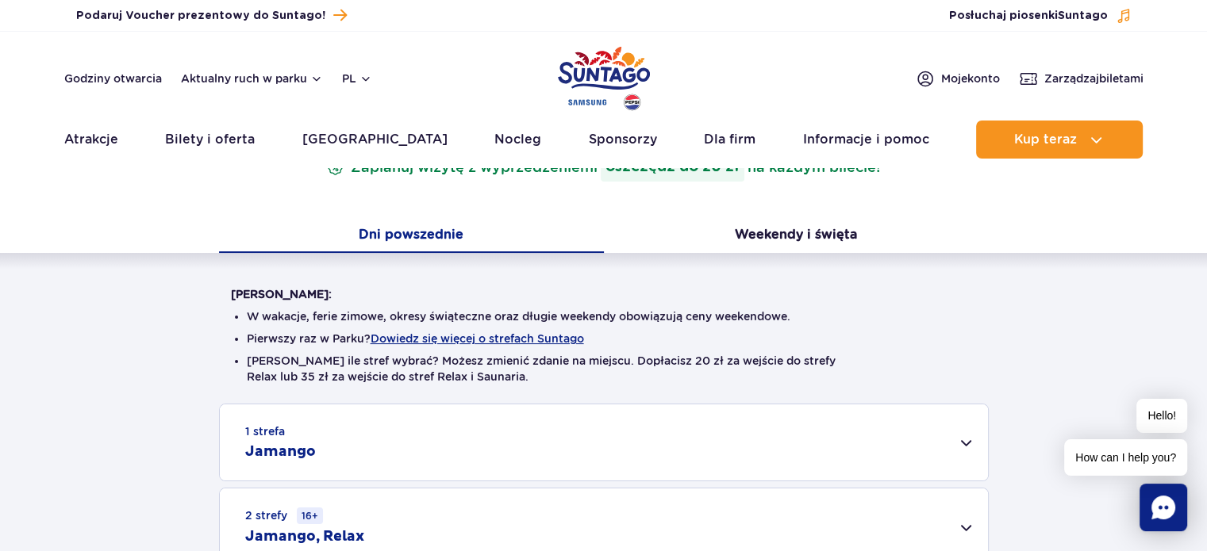
scroll to position [228, 0]
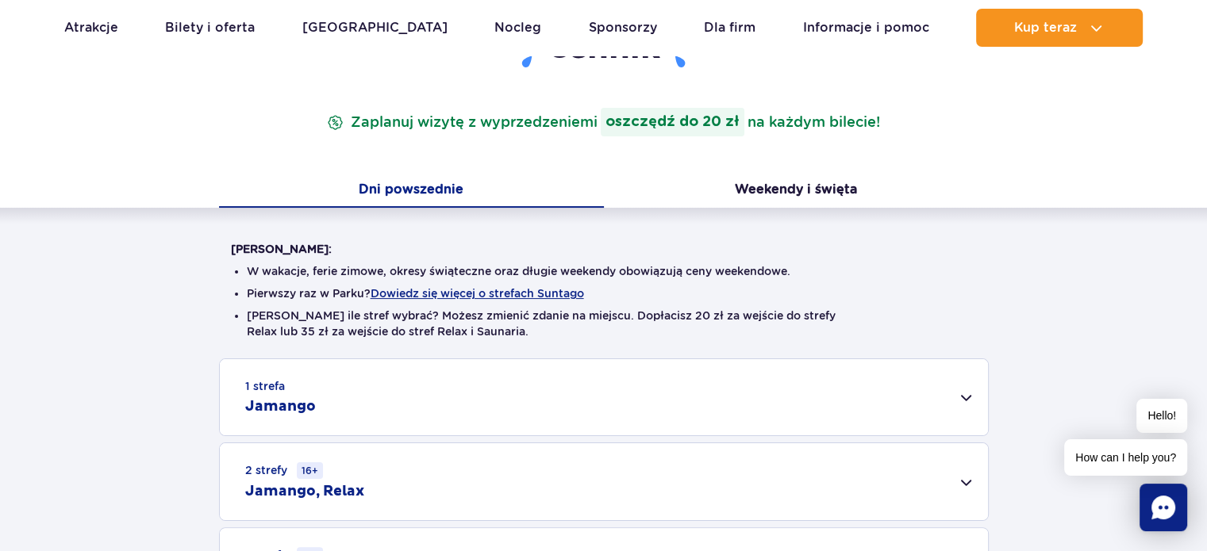
click at [730, 116] on strong "oszczędź do 20 zł" at bounding box center [673, 122] width 144 height 29
click at [815, 186] on button "Weekendy i święta" at bounding box center [796, 191] width 385 height 33
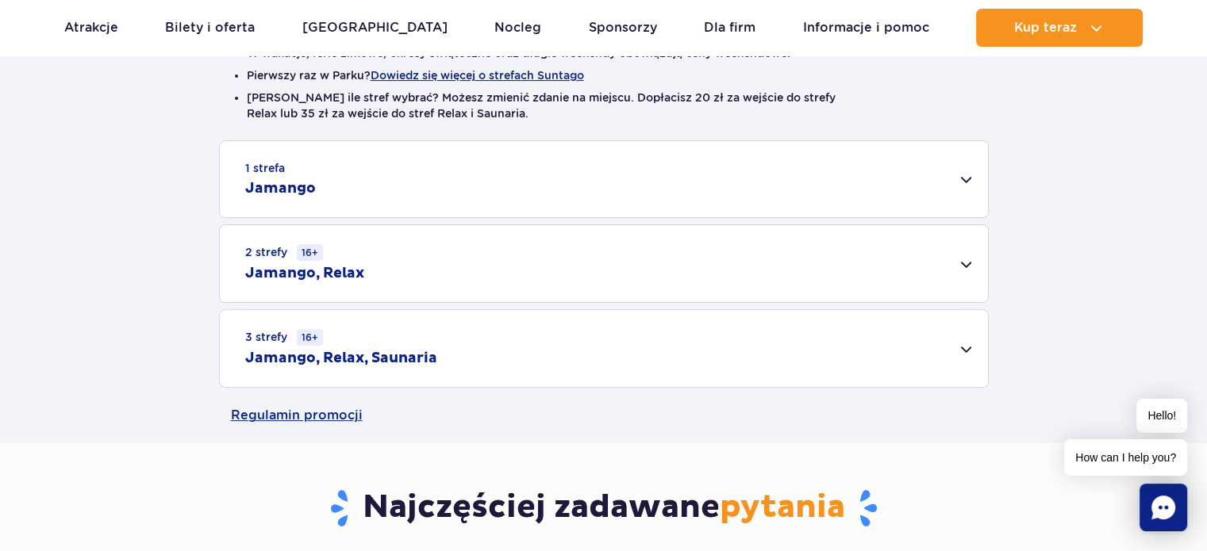
scroll to position [443, 0]
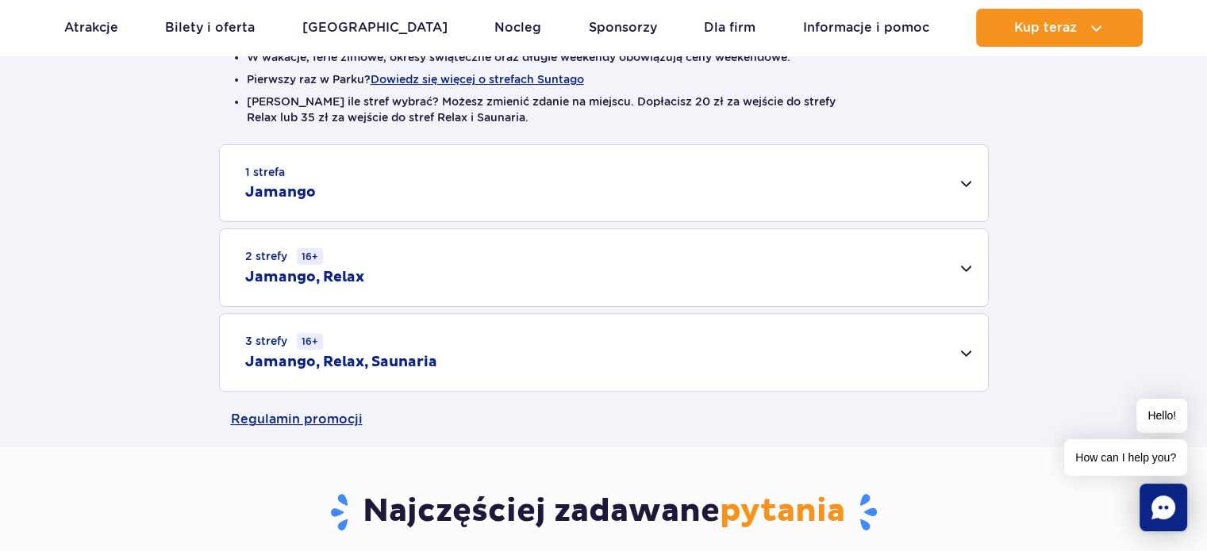
click at [965, 185] on div "1 strefa Jamango" at bounding box center [604, 183] width 768 height 76
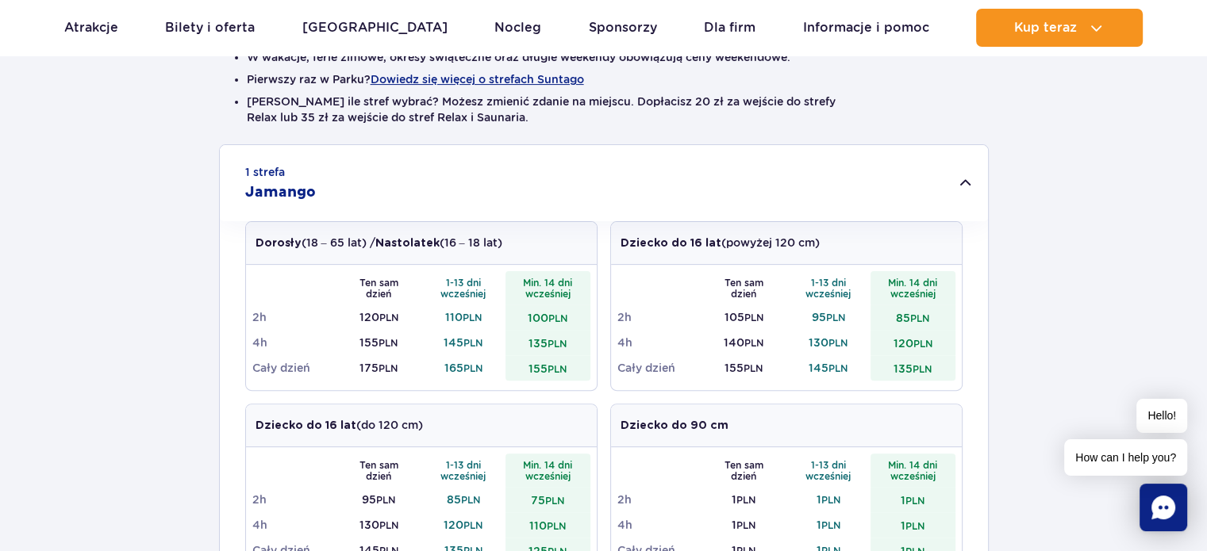
click at [117, 351] on div "1 strefa Jamango Dorosły (18 – 65 lat) / Nastolatek (16 – 18 lat) Ten sam dzień…" at bounding box center [603, 557] width 1207 height 827
